Goal: Task Accomplishment & Management: Manage account settings

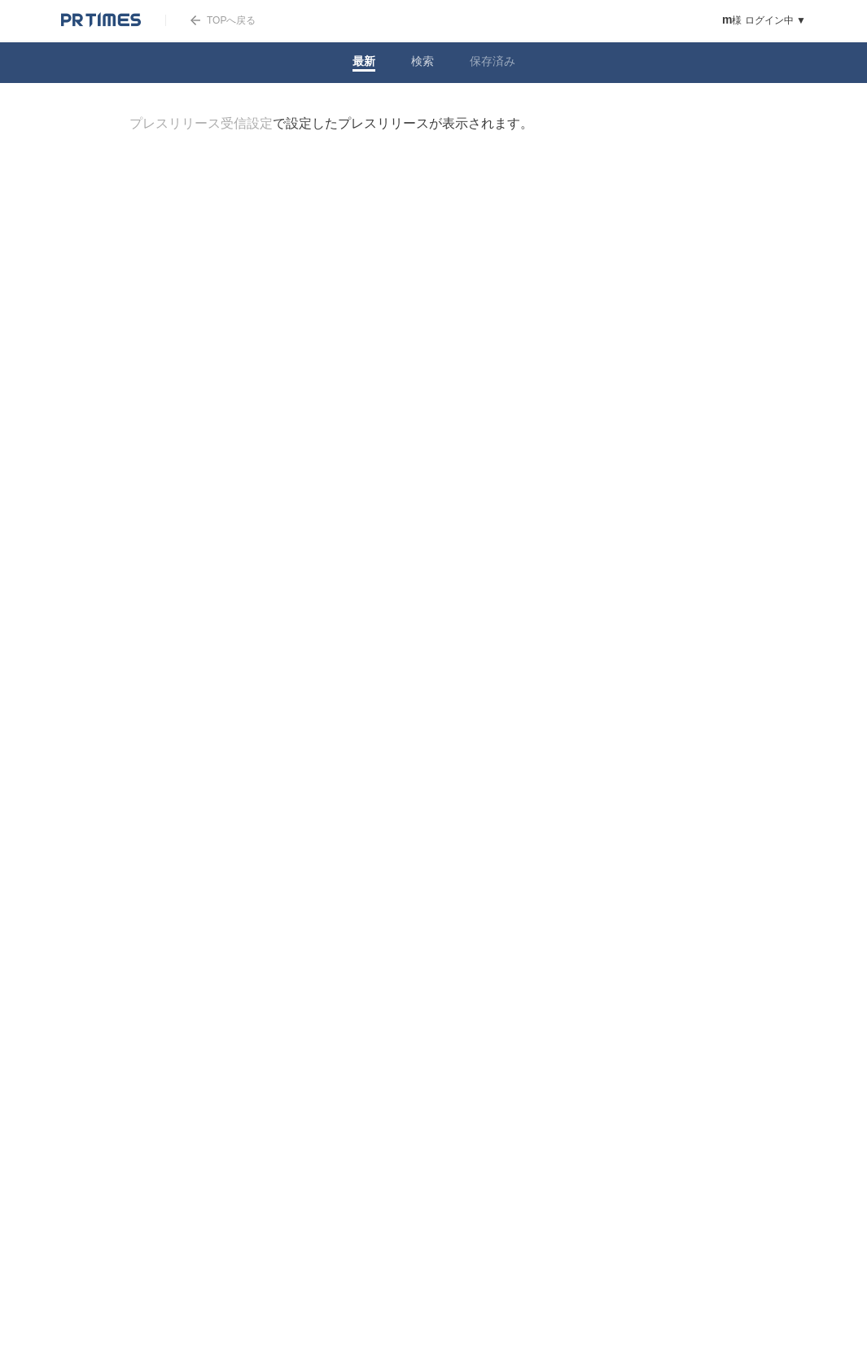
click at [419, 63] on link "検索" at bounding box center [422, 63] width 23 height 17
click at [476, 72] on li "保存済み" at bounding box center [492, 62] width 81 height 41
click at [491, 65] on link "保存済み" at bounding box center [493, 63] width 46 height 17
click at [370, 68] on link "最新" at bounding box center [363, 63] width 23 height 17
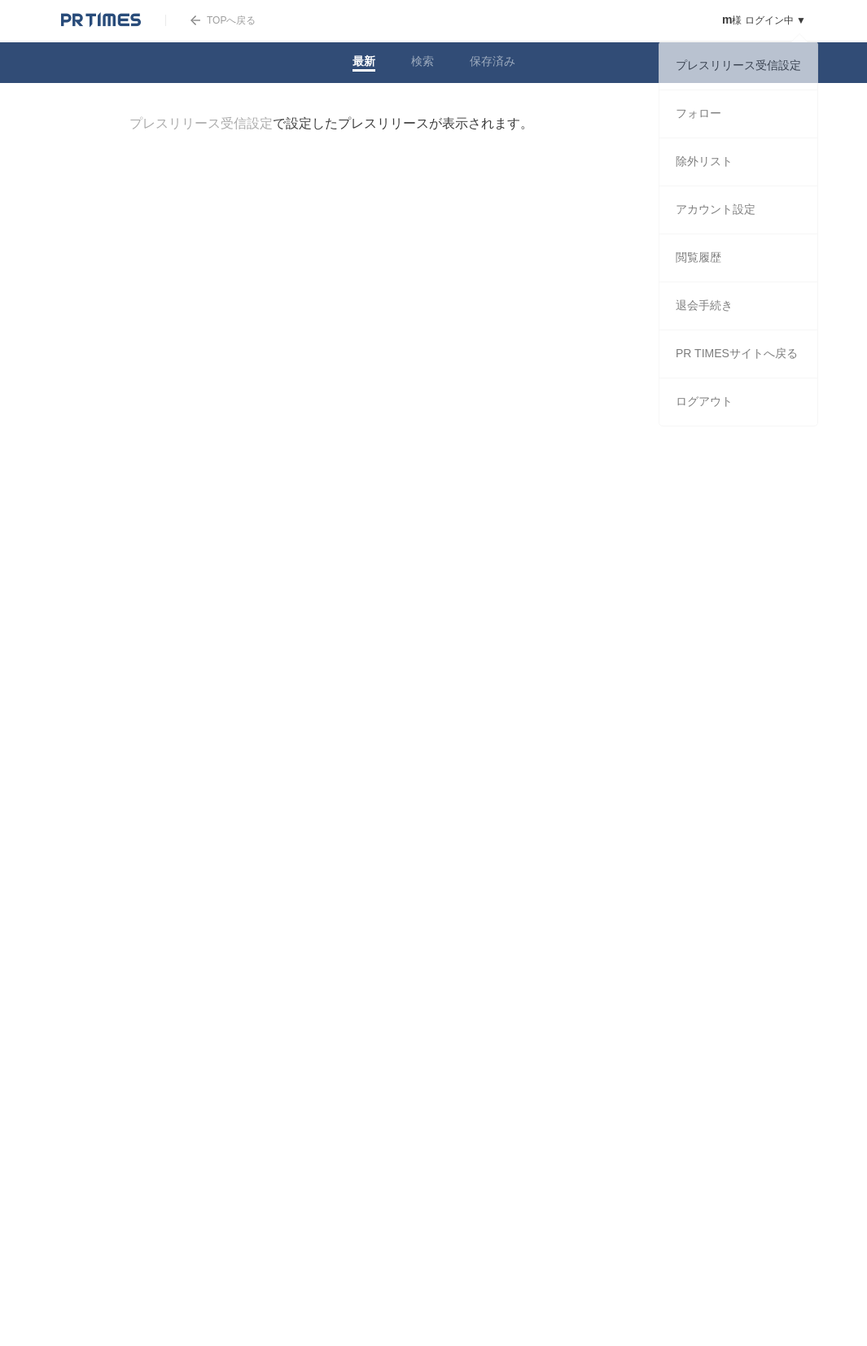
click at [772, 29] on div "m 様 ログイン中 ▼ プレスリリース受信設定 フォロー 除外リスト アカウント設定 閲覧履歴 退会手続き PR TIMESサイトへ戻る ログアウト" at bounding box center [751, 20] width 108 height 41
click at [698, 120] on link "フォロー" at bounding box center [738, 113] width 158 height 47
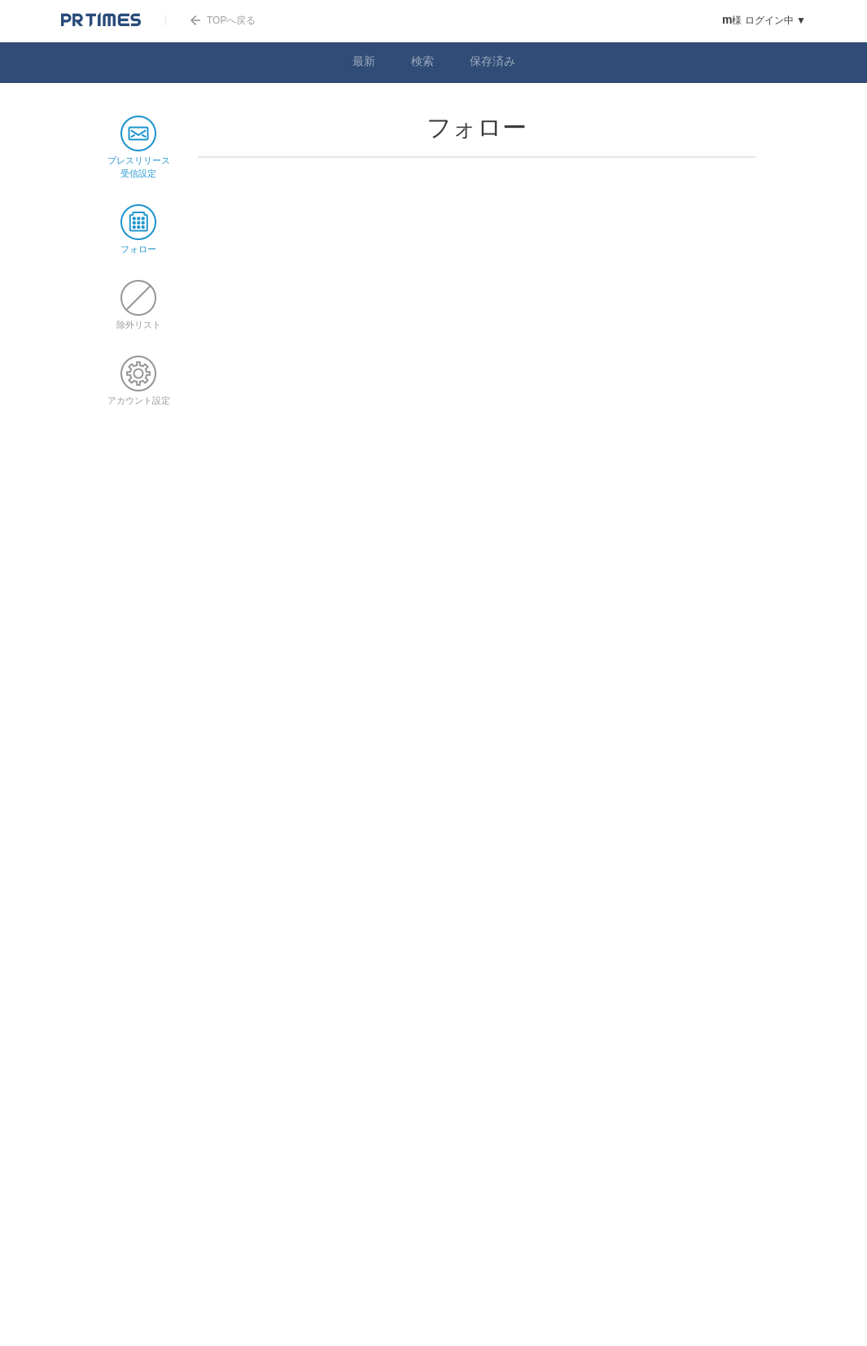
click at [144, 148] on span at bounding box center [138, 134] width 36 height 36
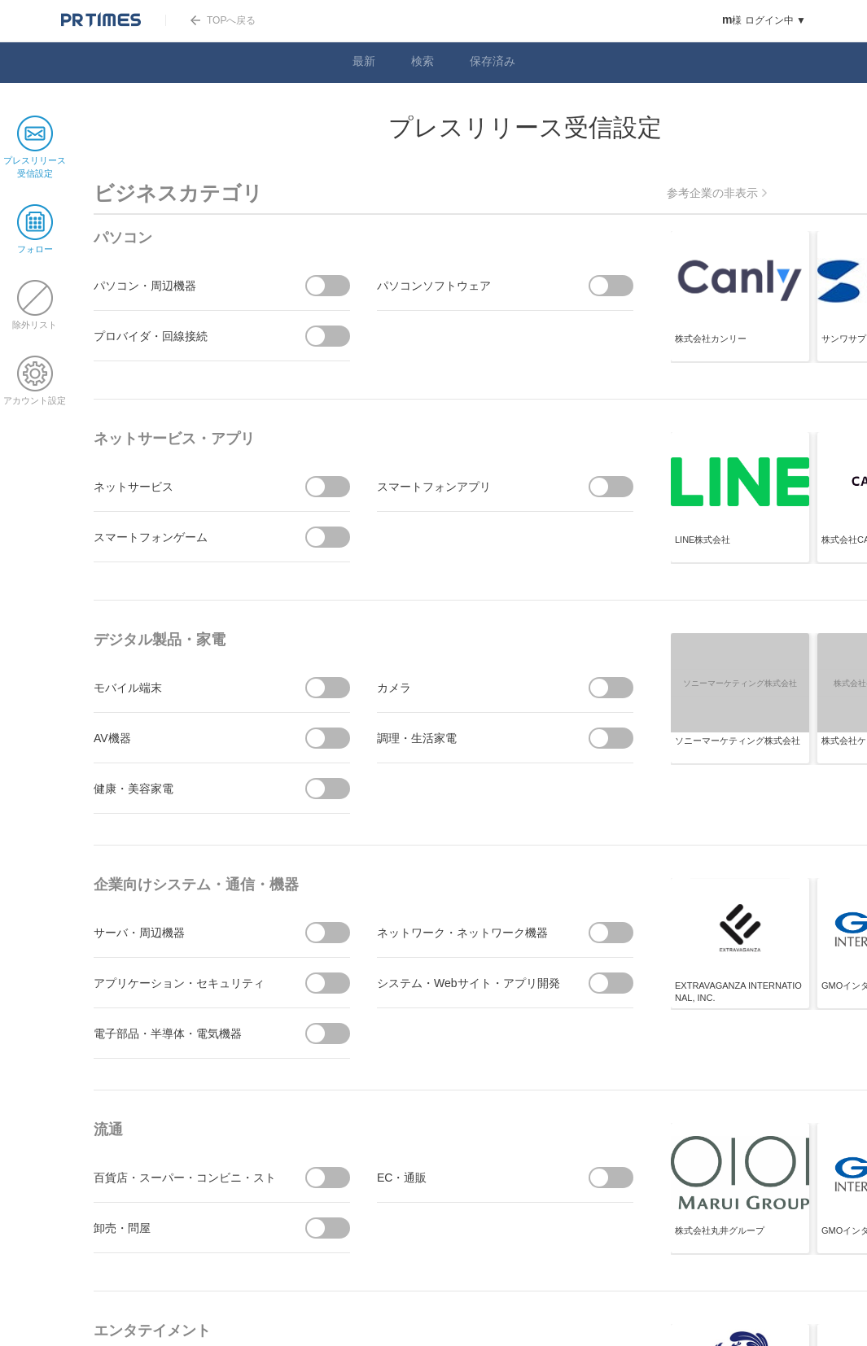
click at [41, 229] on span at bounding box center [35, 222] width 36 height 36
